Goal: Information Seeking & Learning: Learn about a topic

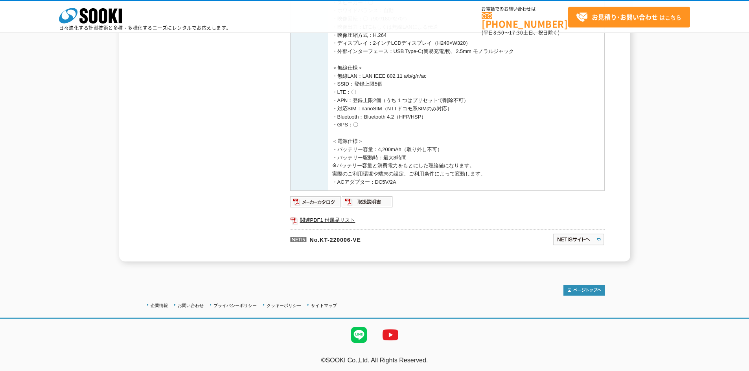
scroll to position [363, 0]
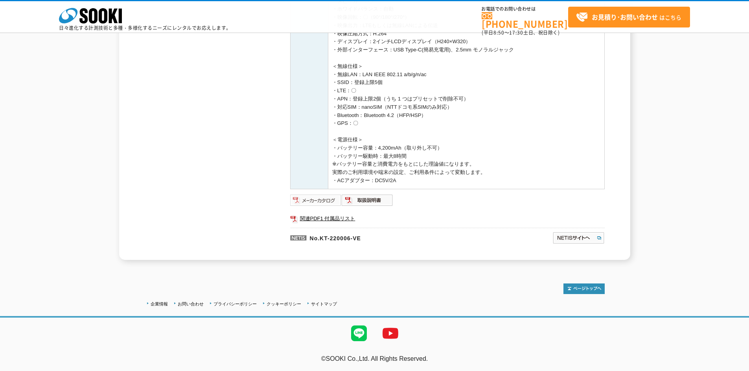
click at [322, 199] on img at bounding box center [315, 200] width 51 height 13
click at [376, 197] on img at bounding box center [366, 200] width 51 height 13
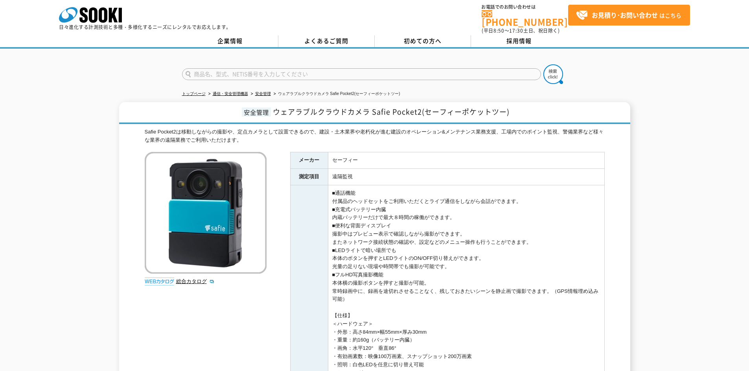
scroll to position [0, 0]
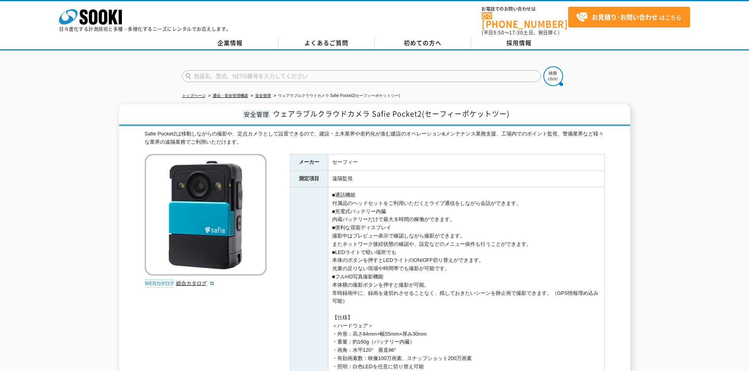
drag, startPoint x: 296, startPoint y: 154, endPoint x: 347, endPoint y: 299, distance: 152.9
click at [349, 300] on tbody "メーカー セーフィー 測定項目 遠隔監視 特長 ■通話機能 付属品のヘッドセットをご利用いただくとライブ通信をしながら会話ができます。 ■充電式バッテリー内臓…" at bounding box center [447, 370] width 314 height 433
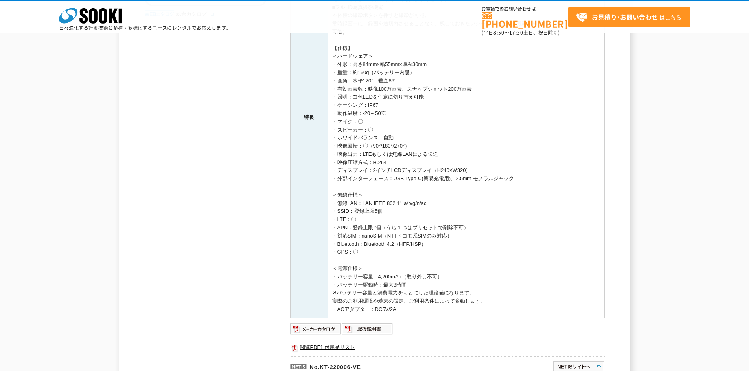
scroll to position [236, 0]
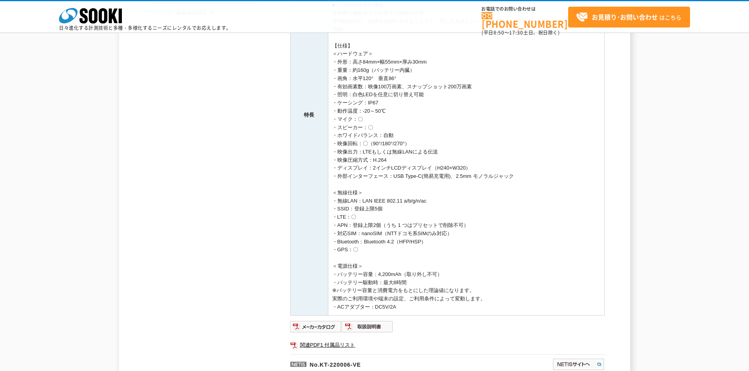
drag, startPoint x: 335, startPoint y: 44, endPoint x: 442, endPoint y: 295, distance: 272.7
click at [433, 309] on td "■通話機能 付属品のヘッドセットをご利用いただくとライブ通信をしながら会話ができます。 ■充電式バッテリー内臓 内蔵バッテリーだけで最大８時間の稼働ができます…" at bounding box center [466, 115] width 276 height 400
click at [477, 270] on td "■通話機能 付属品のヘッドセットをご利用いただくとライブ通信をしながら会話ができます。 ■充電式バッテリー内臓 内蔵バッテリーだけで最大８時間の稼働ができます…" at bounding box center [466, 115] width 276 height 400
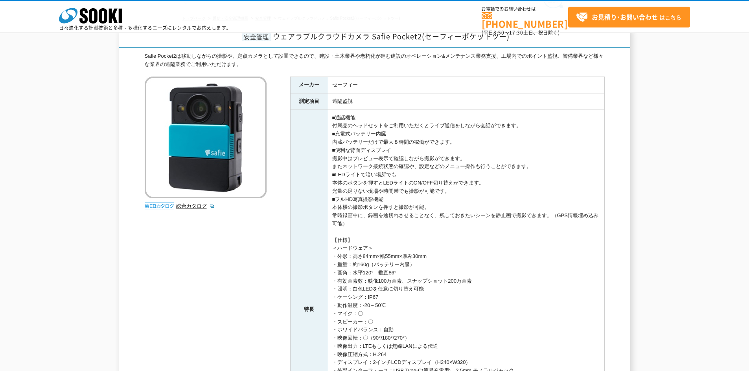
scroll to position [79, 0]
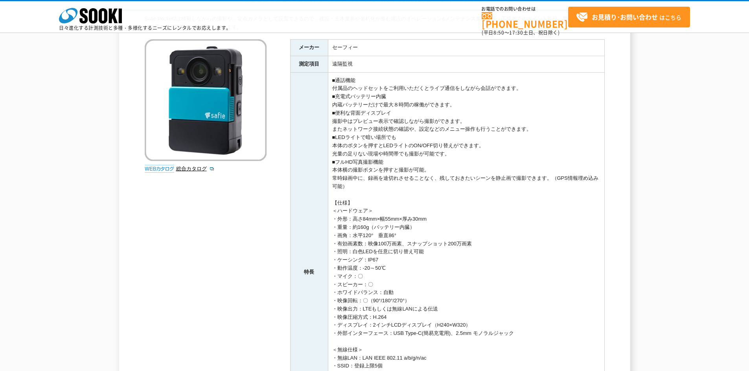
drag, startPoint x: 334, startPoint y: 81, endPoint x: 587, endPoint y: 190, distance: 274.7
click at [587, 190] on td "■通話機能 付属品のヘッドセットをご利用いただくとライブ通信をしながら会話ができます。 ■充電式バッテリー内臓 内蔵バッテリーだけで最大８時間の稼働ができます…" at bounding box center [466, 272] width 276 height 400
click at [556, 216] on td "■通話機能 付属品のヘッドセットをご利用いただくとライブ通信をしながら会話ができます。 ■充電式バッテリー内臓 内蔵バッテリーだけで最大８時間の稼働ができます…" at bounding box center [466, 272] width 276 height 400
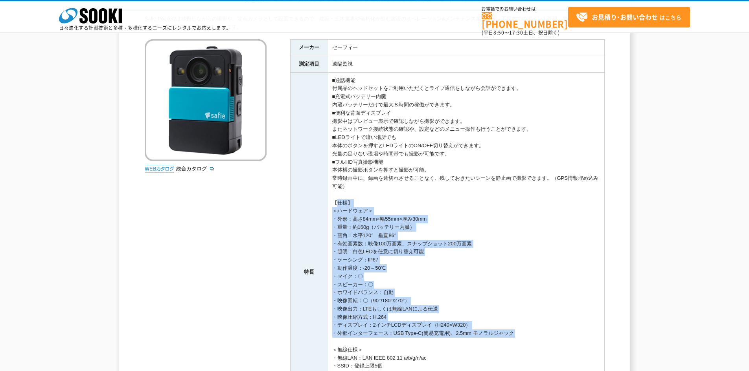
drag, startPoint x: 333, startPoint y: 201, endPoint x: 482, endPoint y: 341, distance: 204.6
click at [482, 341] on td "■通話機能 付属品のヘッドセットをご利用いただくとライブ通信をしながら会話ができます。 ■充電式バッテリー内臓 内蔵バッテリーだけで最大８時間の稼働ができます…" at bounding box center [466, 272] width 276 height 400
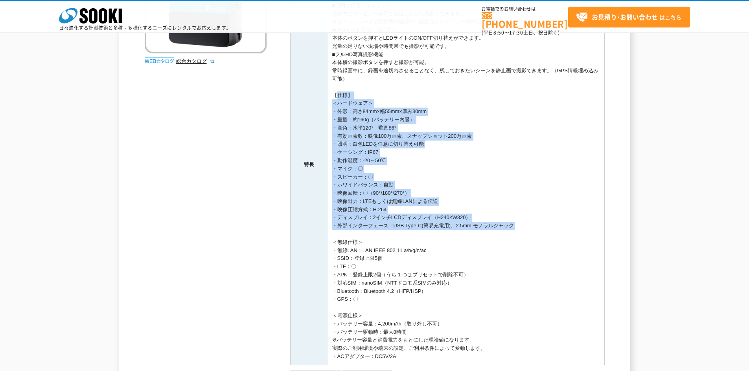
scroll to position [196, 0]
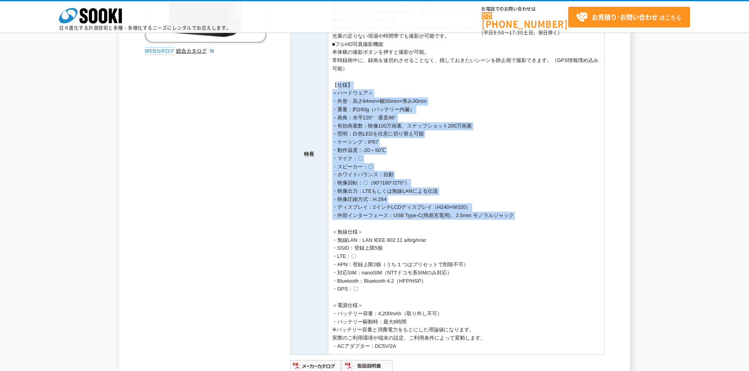
drag, startPoint x: 333, startPoint y: 232, endPoint x: 397, endPoint y: 347, distance: 131.4
click at [397, 347] on td "■通話機能 付属品のヘッドセットをご利用いただくとライブ通信をしながら会話ができます。 ■充電式バッテリー内臓 内蔵バッテリーだけで最大８時間の稼働ができます…" at bounding box center [466, 154] width 276 height 400
click at [470, 303] on td "■通話機能 付属品のヘッドセットをご利用いただくとライブ通信をしながら会話ができます。 ■充電式バッテリー内臓 内蔵バッテリーだけで最大８時間の稼働ができます…" at bounding box center [466, 154] width 276 height 400
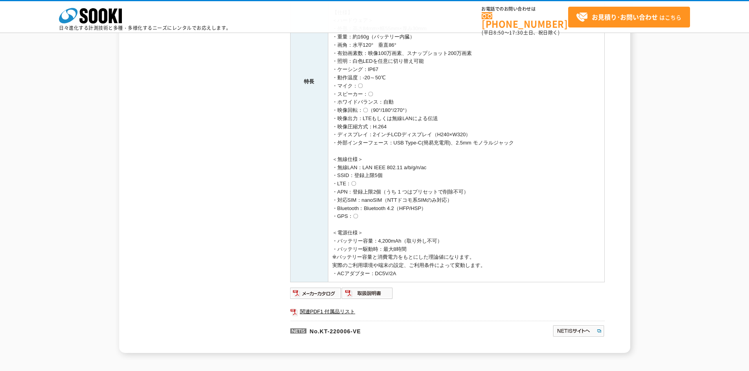
scroll to position [275, 0]
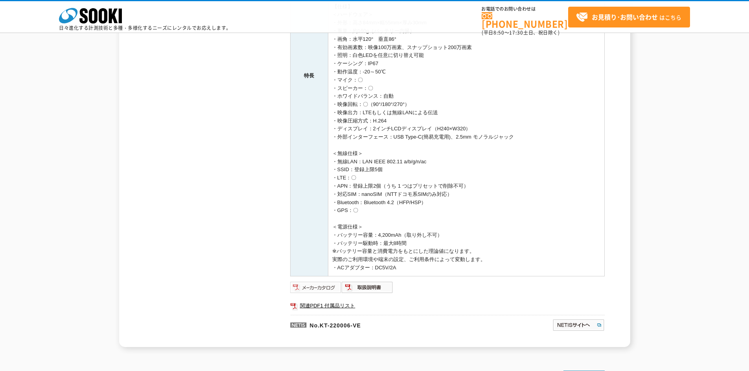
click at [328, 290] on img at bounding box center [315, 287] width 51 height 13
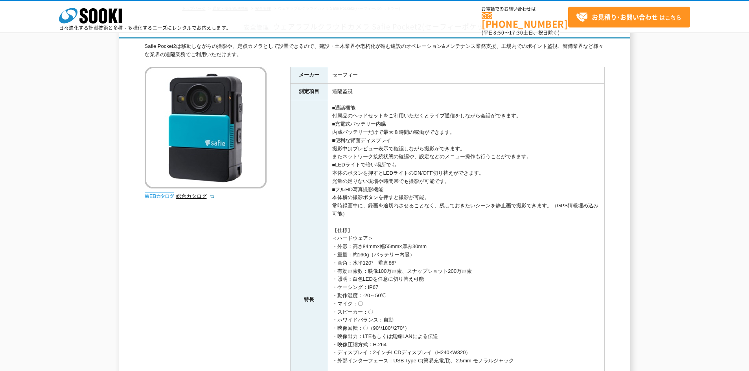
scroll to position [0, 0]
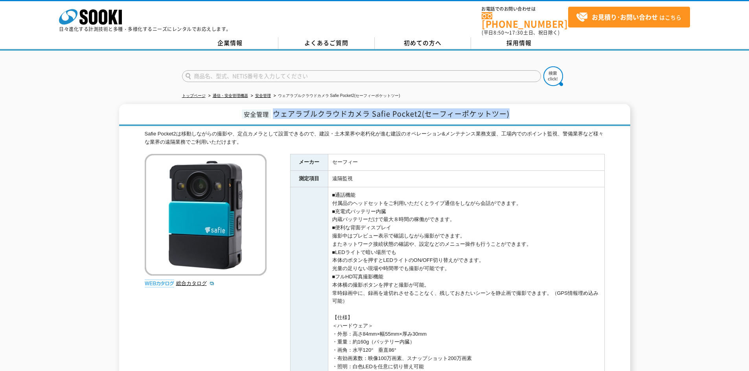
drag, startPoint x: 273, startPoint y: 108, endPoint x: 513, endPoint y: 105, distance: 240.5
click at [513, 105] on h1 "安全管理 ウェアラブルクラウドカメラ Safie Pocket2(セーフィーポケットツー)" at bounding box center [374, 115] width 511 height 22
copy span "ウェアラブルクラウドカメラ Safie Pocket2(セーフィーポケットツー)"
